Goal: Task Accomplishment & Management: Complete application form

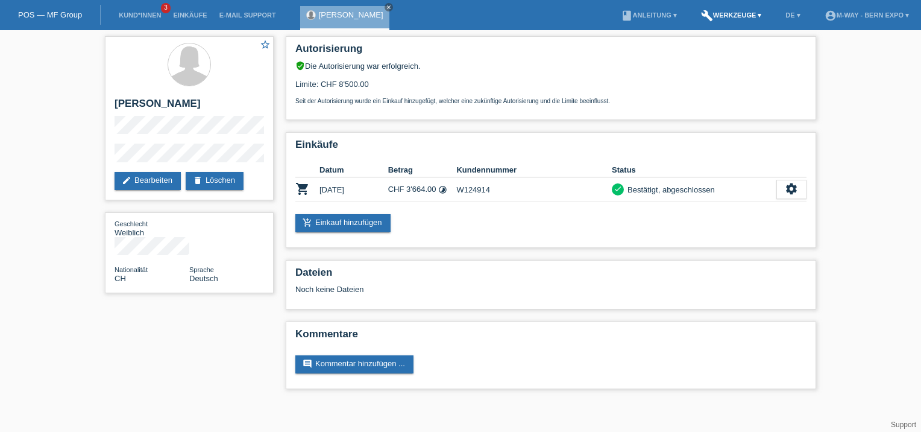
click at [743, 17] on link "build Werkzeuge ▾" at bounding box center [731, 14] width 73 height 7
click at [717, 43] on span "Raten-Kalkulator" at bounding box center [726, 47] width 62 height 14
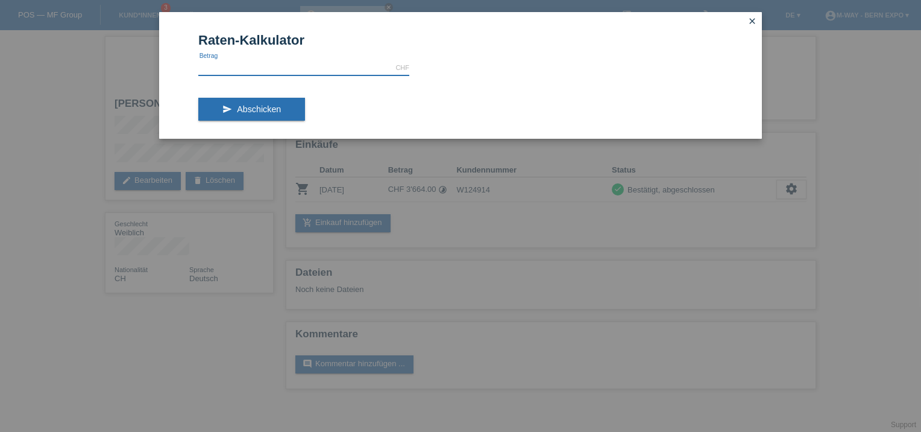
click at [289, 69] on input "text" at bounding box center [303, 67] width 211 height 15
type input "3639.30"
click at [274, 111] on span "Abschicken" at bounding box center [259, 109] width 44 height 10
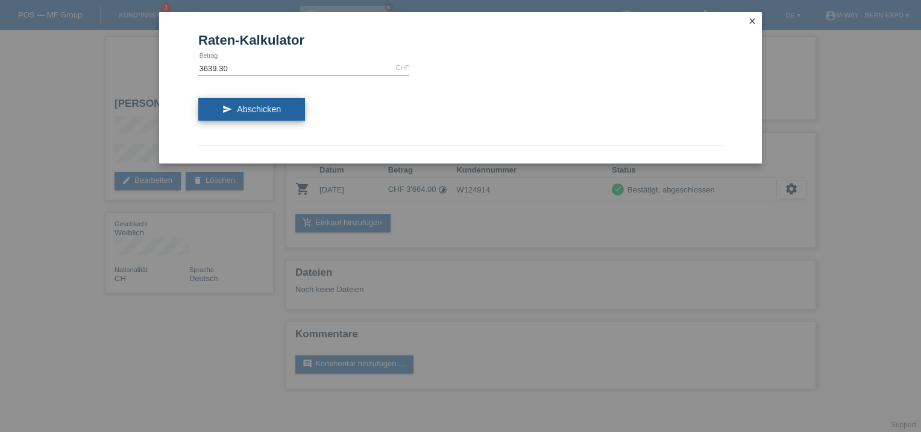
click at [245, 108] on span "Abschicken" at bounding box center [259, 109] width 44 height 10
click at [757, 20] on link "close" at bounding box center [752, 22] width 16 height 14
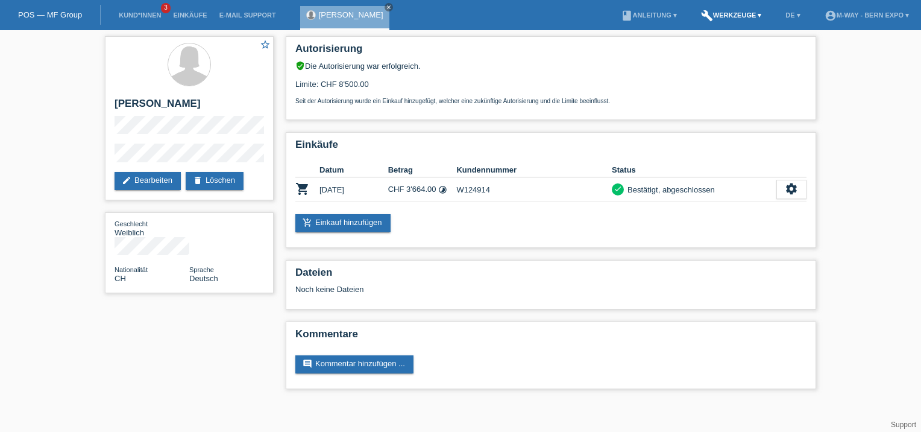
click at [726, 13] on link "build Werkzeuge ▾" at bounding box center [731, 14] width 73 height 7
click at [709, 43] on span "Raten-Kalkulator" at bounding box center [726, 47] width 62 height 14
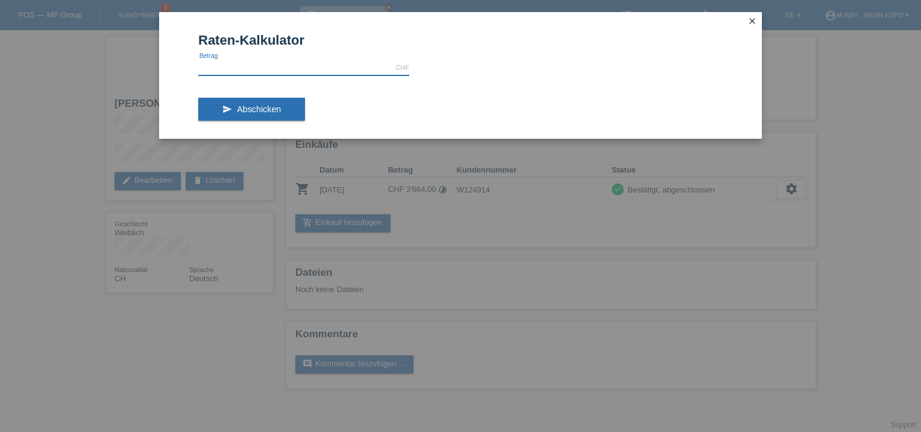
click at [295, 65] on input "text" at bounding box center [303, 67] width 211 height 15
type input "3639.30"
click at [236, 105] on button "send Abschicken" at bounding box center [251, 109] width 107 height 23
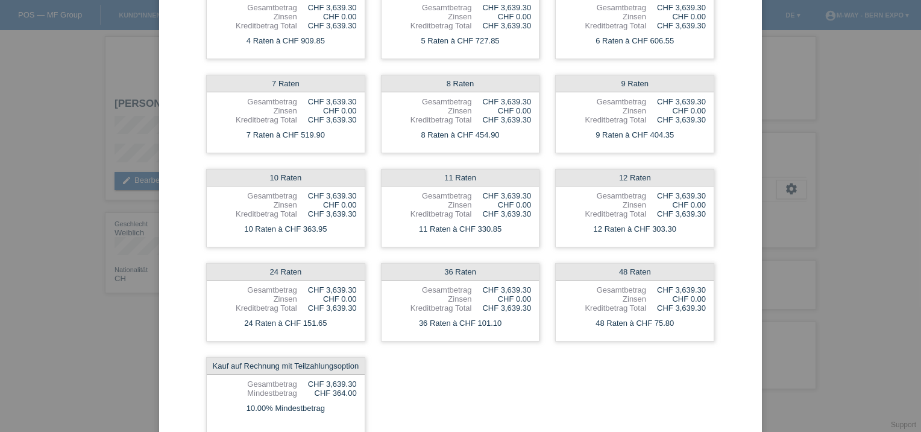
scroll to position [213, 0]
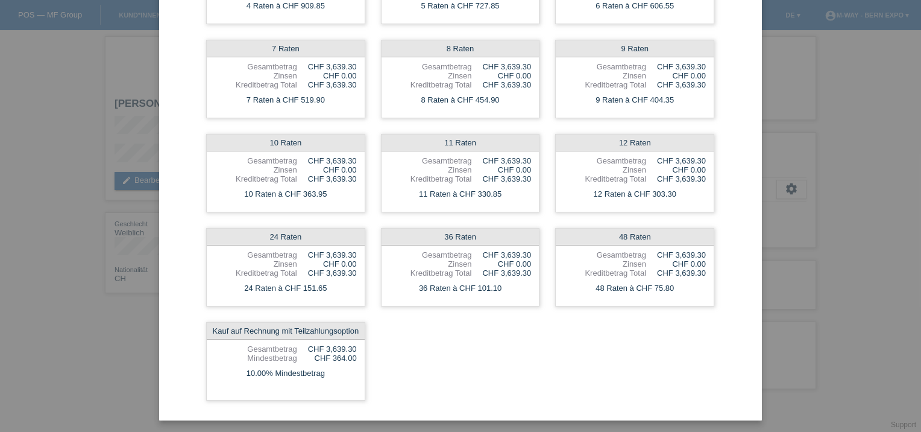
click at [149, 89] on div "Raten-Kalkulator 3639.30 CHF error Betrag send Abschicken 4 Raten Gesamtbetrag …" at bounding box center [460, 216] width 921 height 432
click at [113, 91] on div "Raten-Kalkulator 3639.30 CHF error Betrag send Abschicken 4 Raten Gesamtbetrag …" at bounding box center [460, 216] width 921 height 432
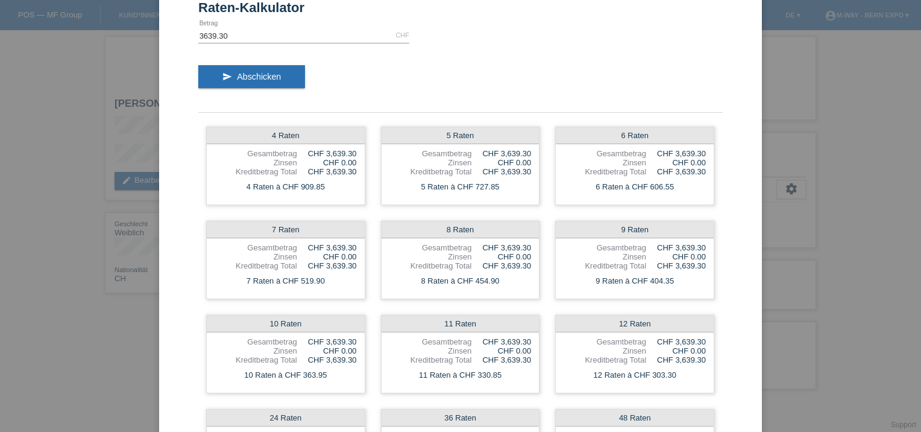
scroll to position [0, 0]
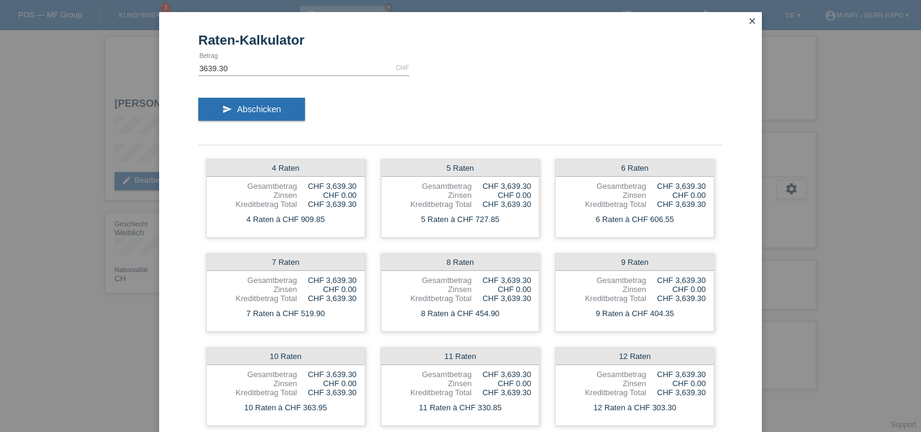
click at [750, 23] on icon "close" at bounding box center [752, 21] width 10 height 10
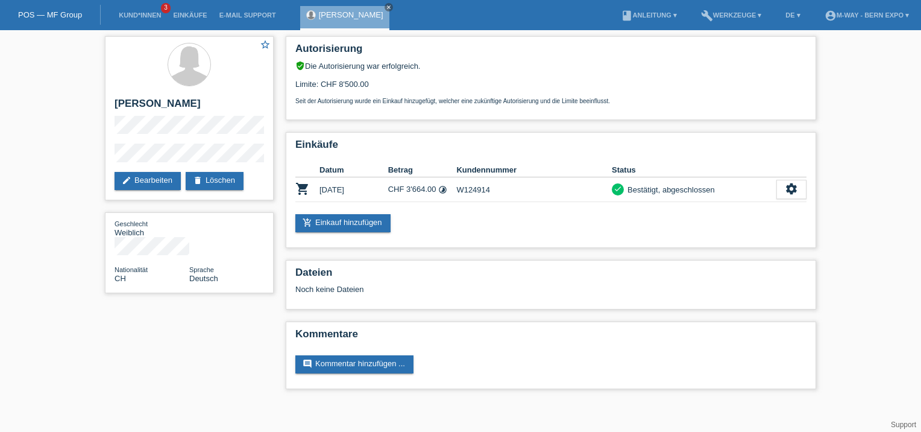
click at [149, 10] on li "Kund*innen 3" at bounding box center [140, 15] width 54 height 31
click at [142, 19] on link "Kund*innen" at bounding box center [140, 14] width 54 height 7
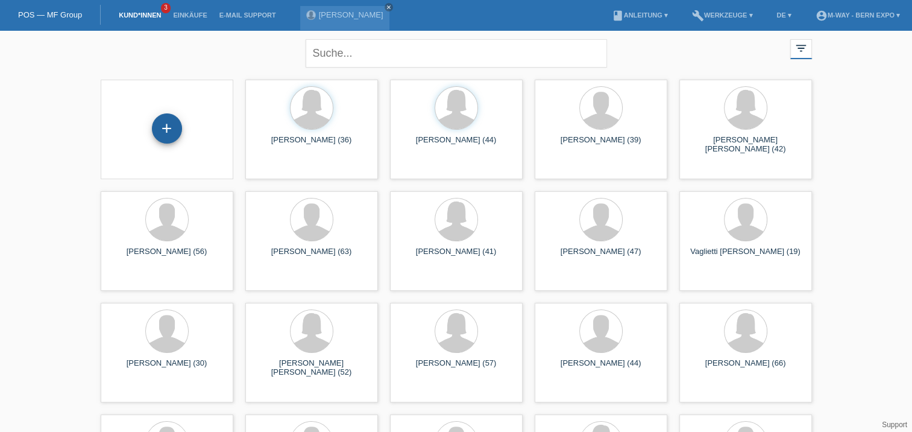
click at [171, 125] on div "+" at bounding box center [167, 128] width 30 height 30
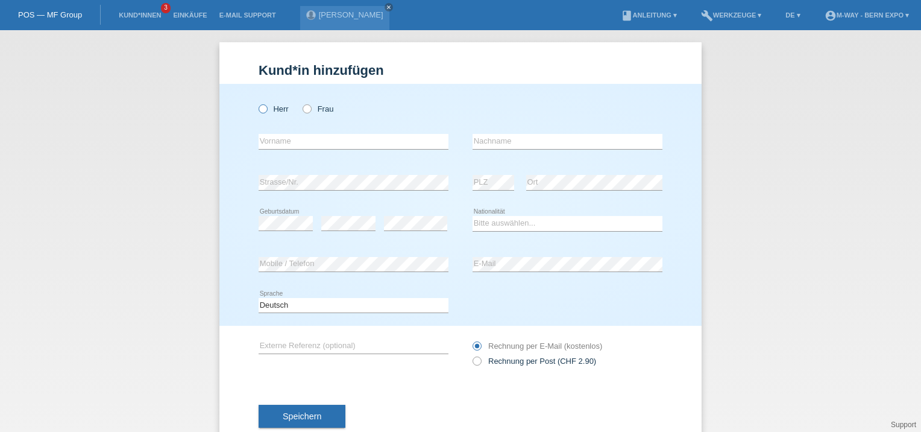
click at [257, 102] on icon at bounding box center [257, 102] width 0 height 0
click at [259, 108] on input "Herr" at bounding box center [263, 108] width 8 height 8
radio input "true"
click at [312, 145] on input "text" at bounding box center [354, 141] width 190 height 15
click at [325, 137] on input "text" at bounding box center [354, 141] width 190 height 15
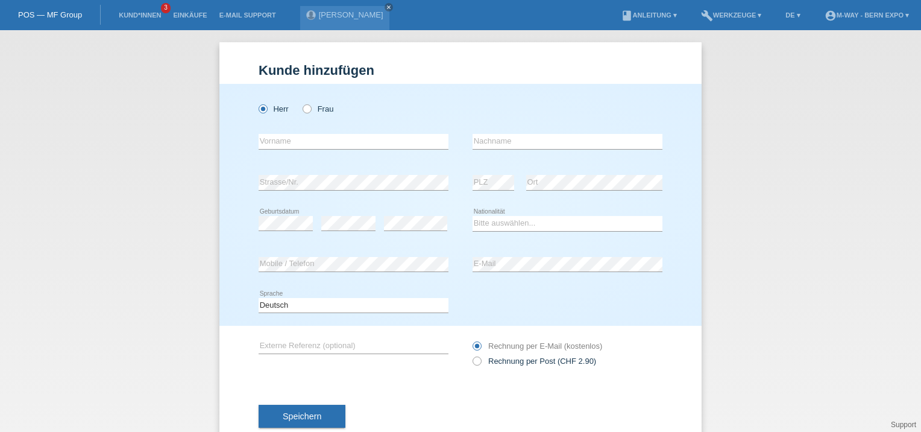
click at [237, 152] on div "Herr Frau error Vorname error" at bounding box center [460, 205] width 482 height 242
click at [294, 142] on input "text" at bounding box center [354, 141] width 190 height 15
type input "[PERSON_NAME]"
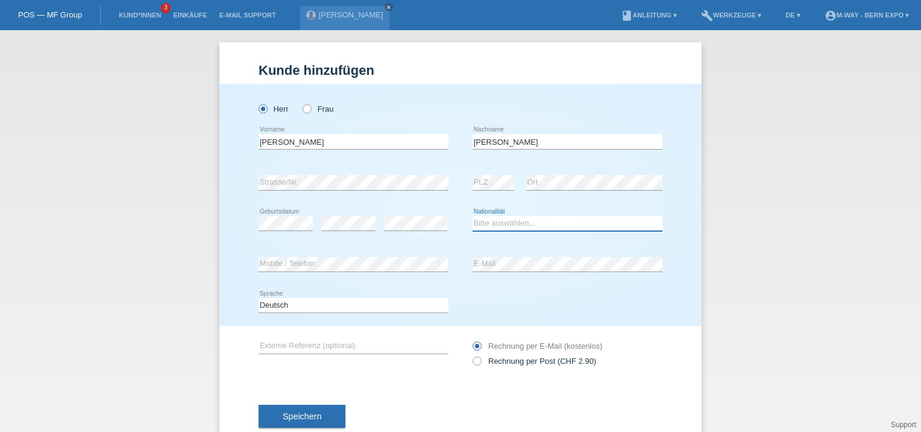
click at [514, 224] on select "Bitte auswählen... Schweiz Deutschland Liechtenstein Österreich ------------ Af…" at bounding box center [568, 223] width 190 height 14
select select "DE"
click at [473, 216] on select "Bitte auswählen... Schweiz Deutschland Liechtenstein Österreich ------------ Af…" at bounding box center [568, 223] width 190 height 14
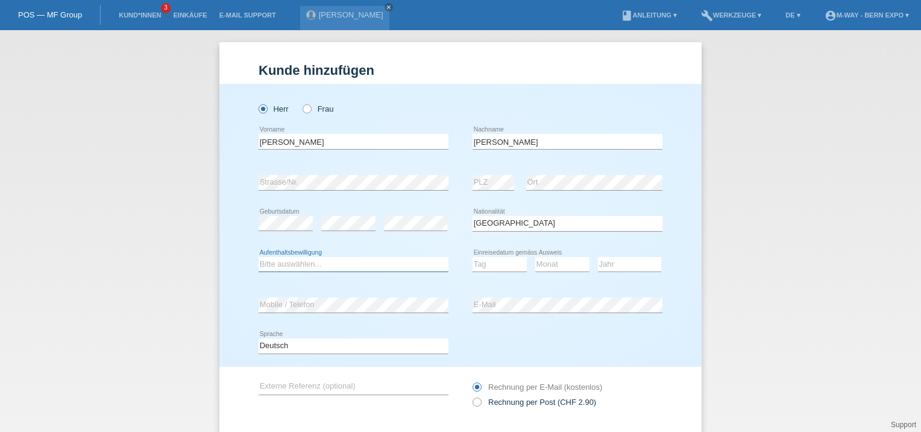
click at [300, 260] on select "Bitte auswählen... C B B - Flüchtlingsstatus Andere" at bounding box center [354, 264] width 190 height 14
select select "C"
click at [259, 257] on select "Bitte auswählen... C B B - Flüchtlingsstatus Andere" at bounding box center [354, 264] width 190 height 14
click at [492, 260] on select "Tag 01 02 03 04 05 06 07 08 09 10 11" at bounding box center [500, 264] width 54 height 14
select select "03"
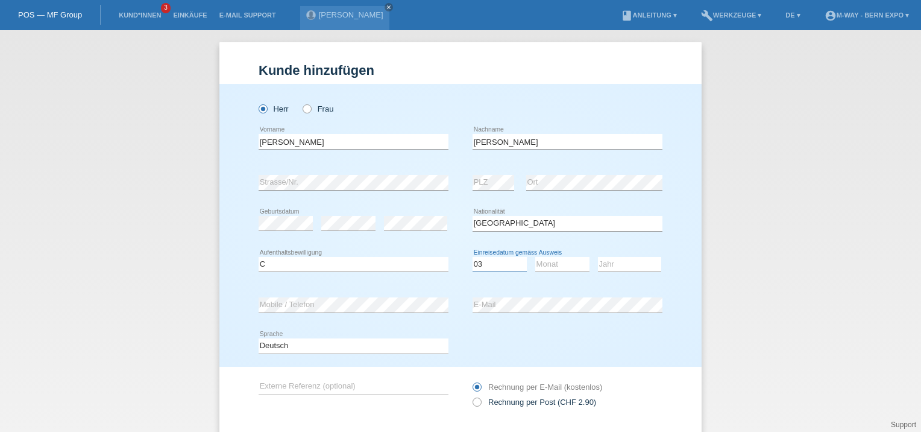
click at [473, 257] on select "Tag 01 02 03 04 05 06 07 08 09 10 11" at bounding box center [500, 264] width 54 height 14
click at [556, 264] on select "Monat 01 02 03 04 05 06 07 08 09 10 11" at bounding box center [562, 264] width 54 height 14
select select "01"
click at [535, 257] on select "Monat 01 02 03 04 05 06 07 08 09 10 11" at bounding box center [562, 264] width 54 height 14
click at [609, 263] on select "Jahr 2025 2024 2023 2022 2021 2020 2019 2018 2017 2016 2015 2014 2013 2012 2011…" at bounding box center [629, 264] width 63 height 14
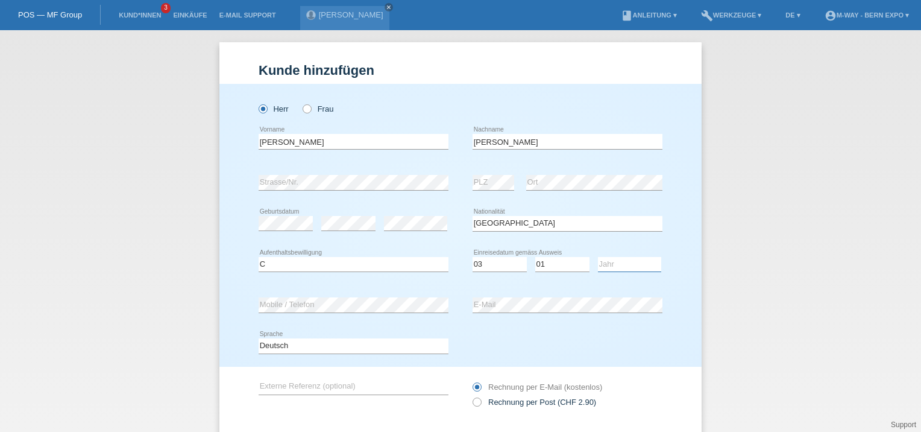
select select "1976"
click at [598, 257] on select "Jahr 2025 2024 2023 2022 2021 2020 2019 2018 2017 2016 2015 2014 2013 2012 2011…" at bounding box center [629, 264] width 63 height 14
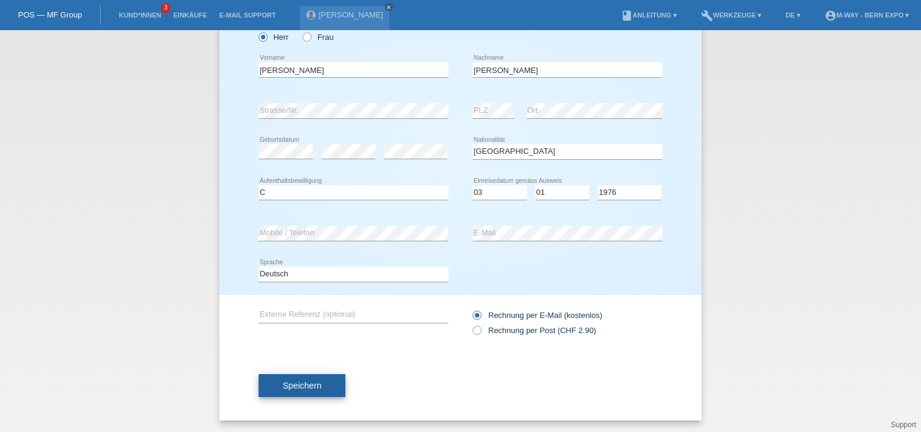
click at [324, 374] on button "Speichern" at bounding box center [302, 385] width 87 height 23
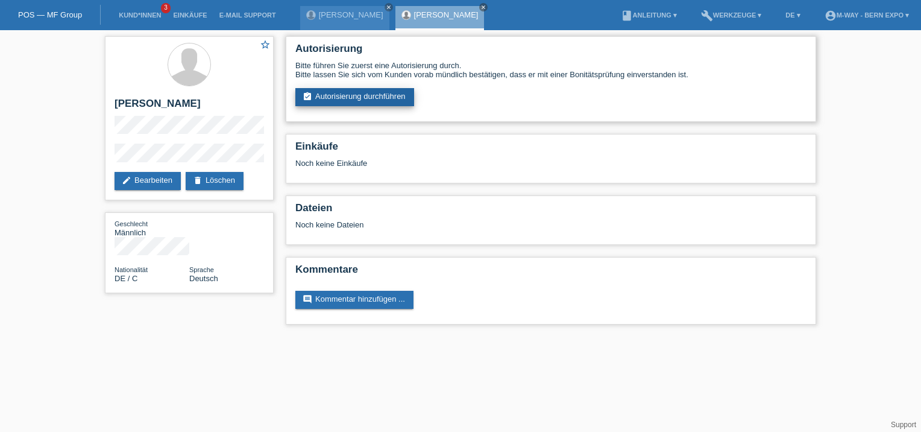
click at [333, 104] on link "assignment_turned_in Autorisierung durchführen" at bounding box center [354, 97] width 119 height 18
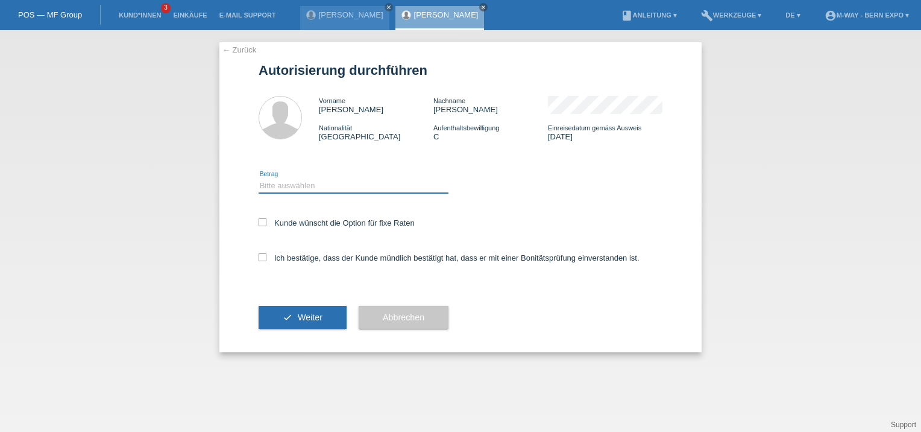
click at [307, 183] on select "Bitte auswählen CHF 1.00 - CHF 499.00 CHF 500.00 - CHF 1'999.00 CHF 2'000.00 - …" at bounding box center [354, 185] width 190 height 14
select select "3"
click at [259, 178] on select "Bitte auswählen CHF 1.00 - CHF 499.00 CHF 500.00 - CHF 1'999.00 CHF 2'000.00 - …" at bounding box center [354, 185] width 190 height 14
click at [259, 258] on icon at bounding box center [263, 257] width 8 height 8
click at [259, 258] on input "Ich bestätige, dass der Kunde mündlich bestätigt hat, dass er mit einer Bonität…" at bounding box center [263, 257] width 8 height 8
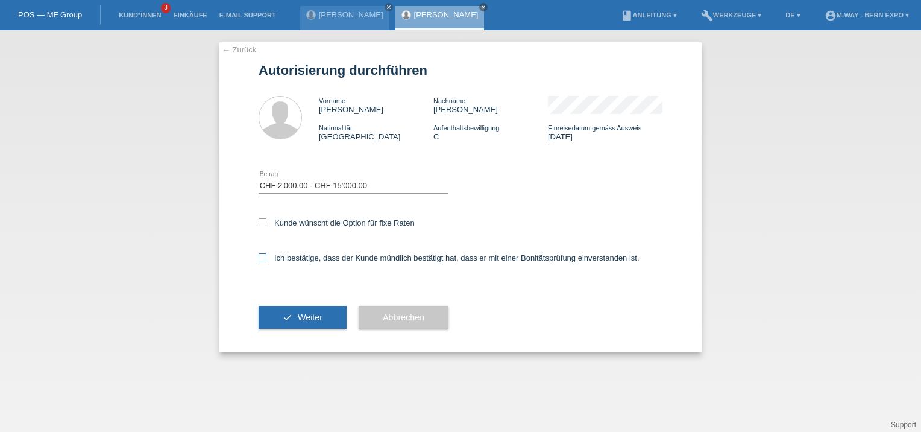
checkbox input "true"
click at [292, 319] on icon "check" at bounding box center [288, 317] width 10 height 10
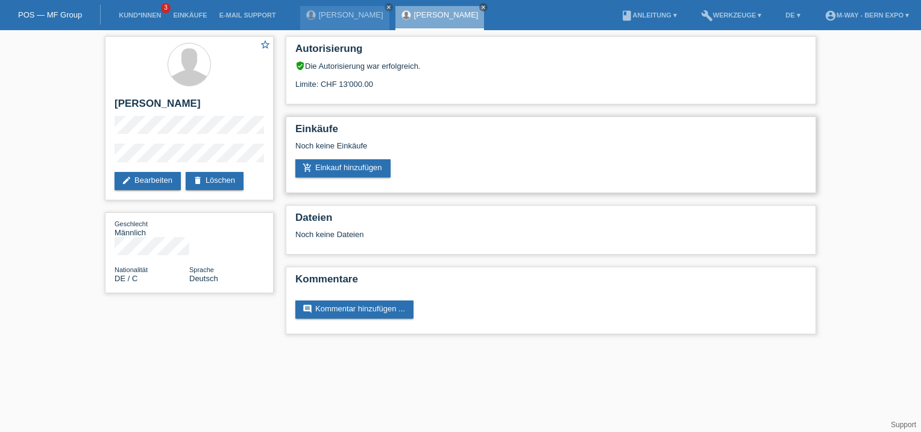
drag, startPoint x: 324, startPoint y: 188, endPoint x: 484, endPoint y: 183, distance: 159.8
click at [484, 183] on div "Einkäufe Noch keine Einkäufe add_shopping_cart Einkauf hinzufügen" at bounding box center [551, 154] width 530 height 77
